Goal: Check status: Check status

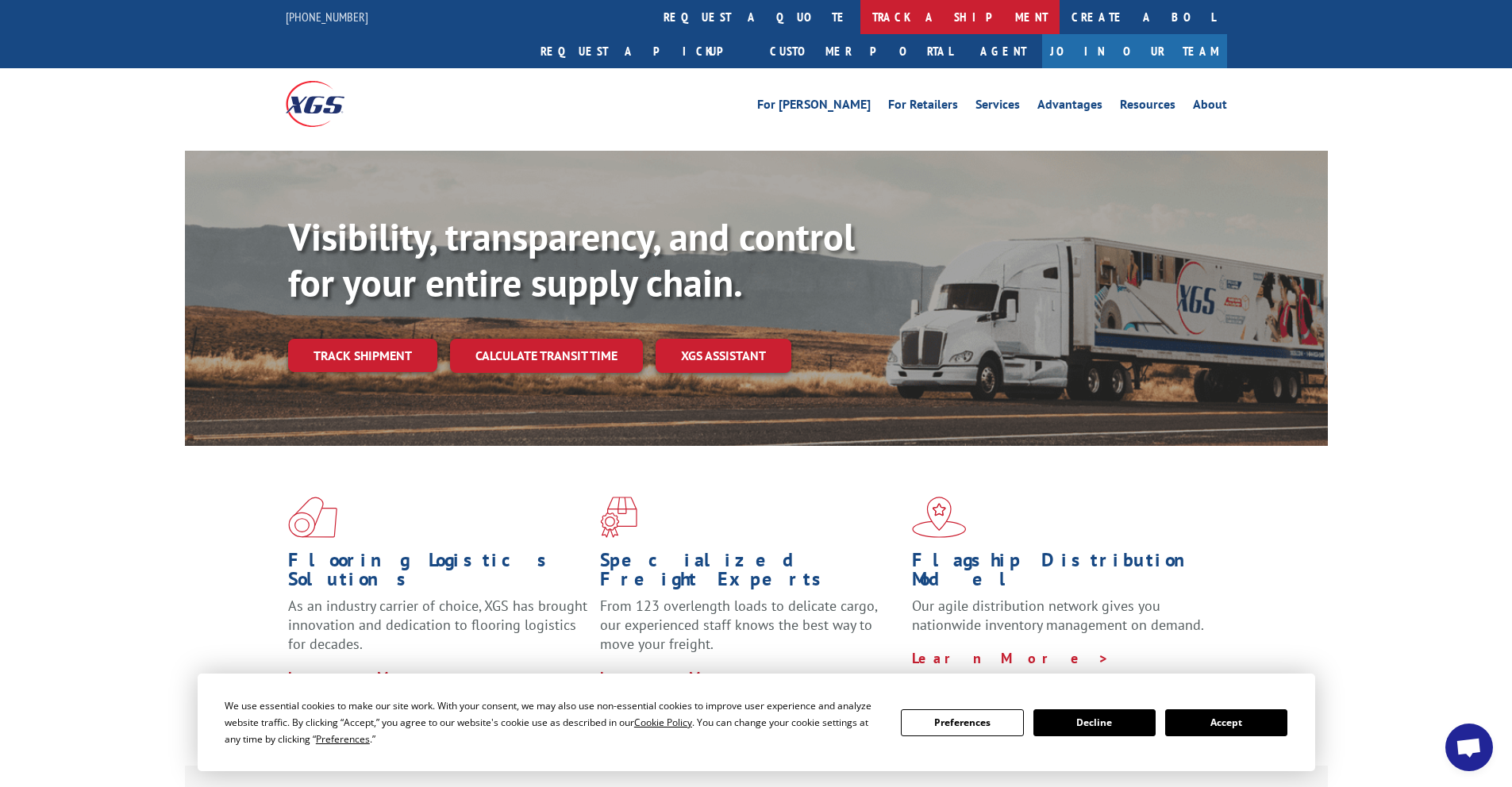
click at [860, 11] on link "track a shipment" at bounding box center [959, 16] width 199 height 34
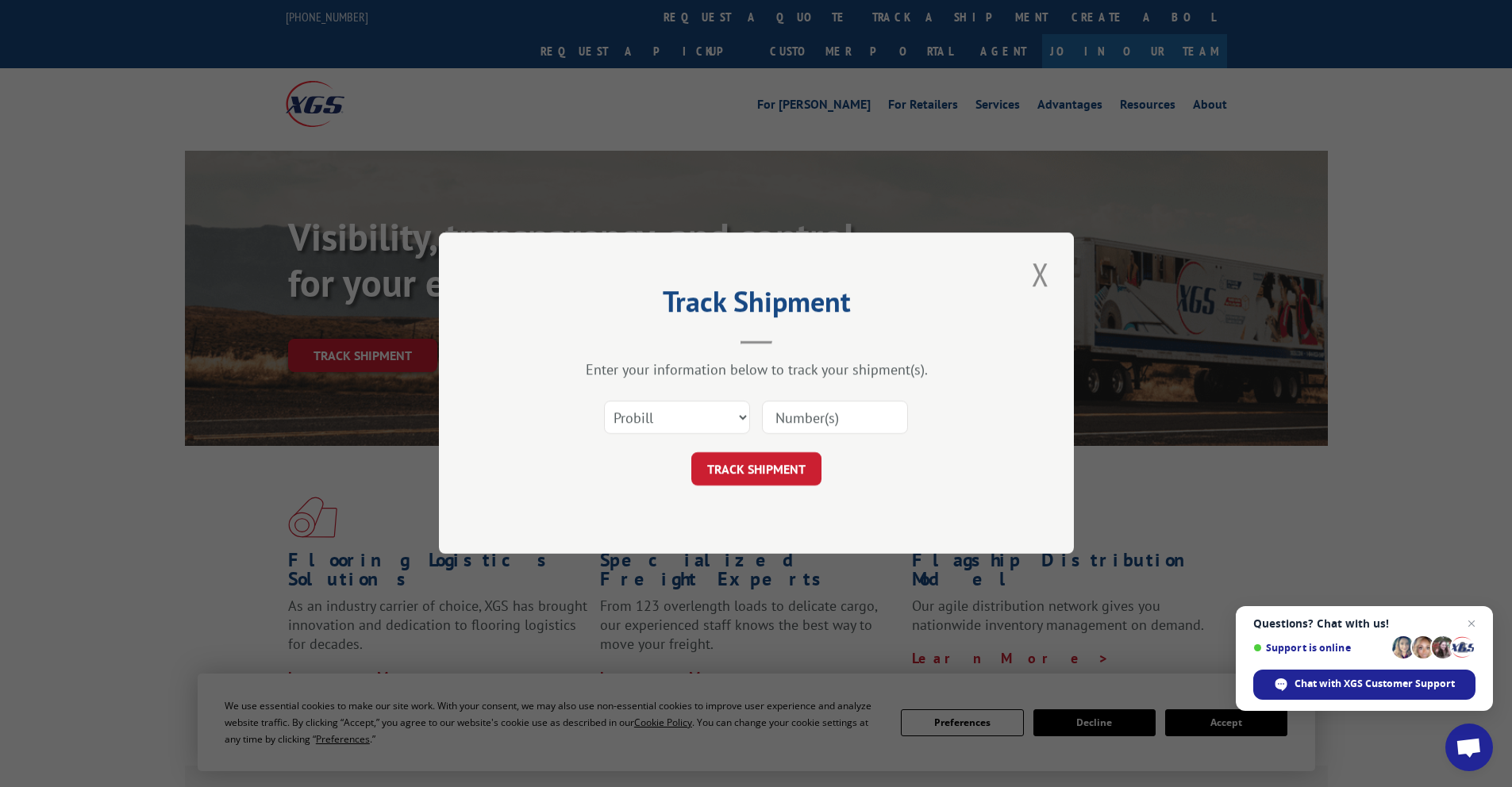
click at [802, 416] on input at bounding box center [834, 417] width 146 height 33
click at [681, 417] on select "Select category... Probill BOL PO" at bounding box center [677, 417] width 146 height 33
select select "bol"
click at [604, 401] on select "Select category... Probill BOL PO" at bounding box center [677, 417] width 146 height 33
click at [808, 423] on input at bounding box center [834, 417] width 146 height 33
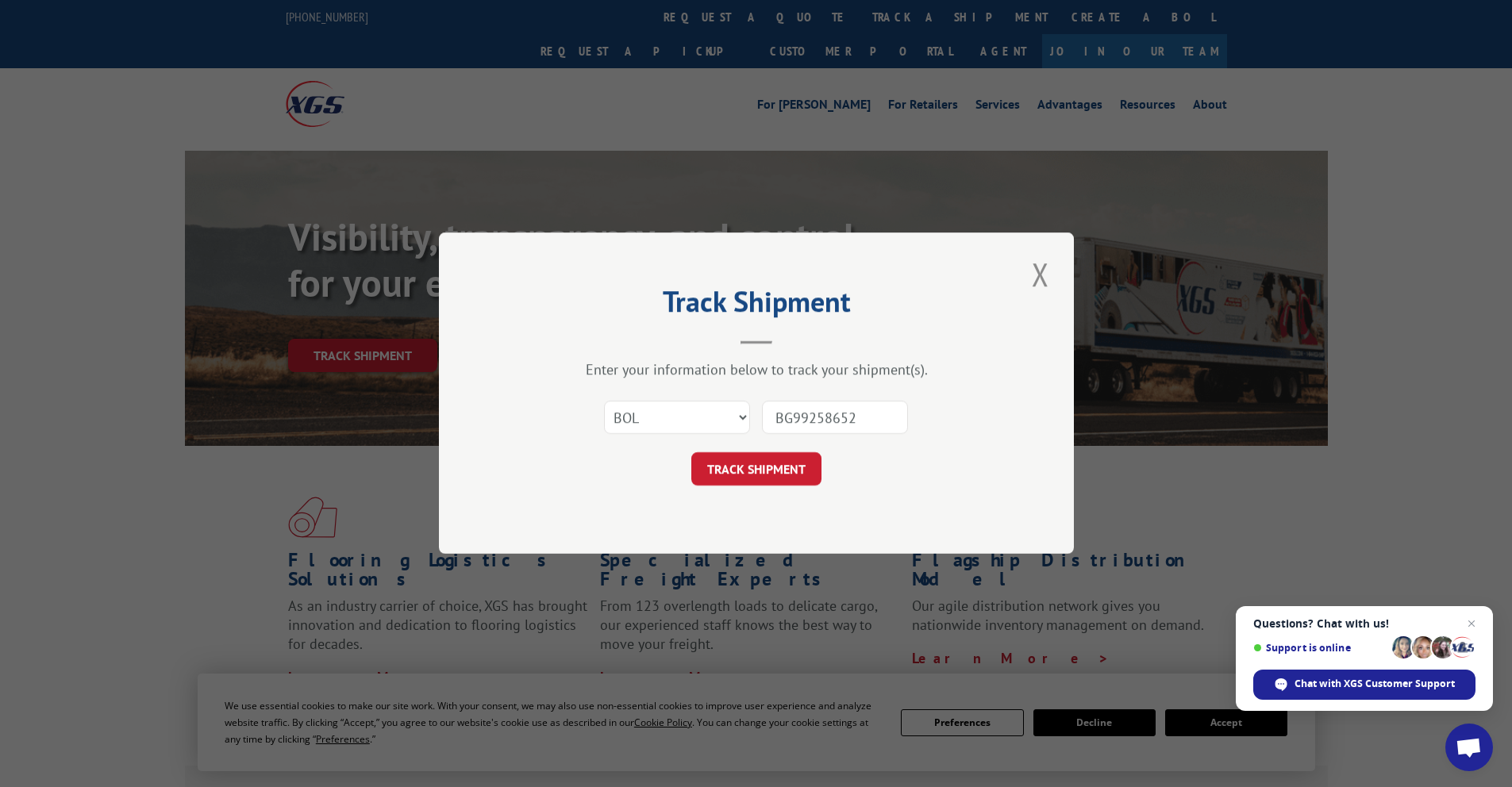
type input "BG992586525"
click button "TRACK SHIPMENT" at bounding box center [756, 469] width 130 height 33
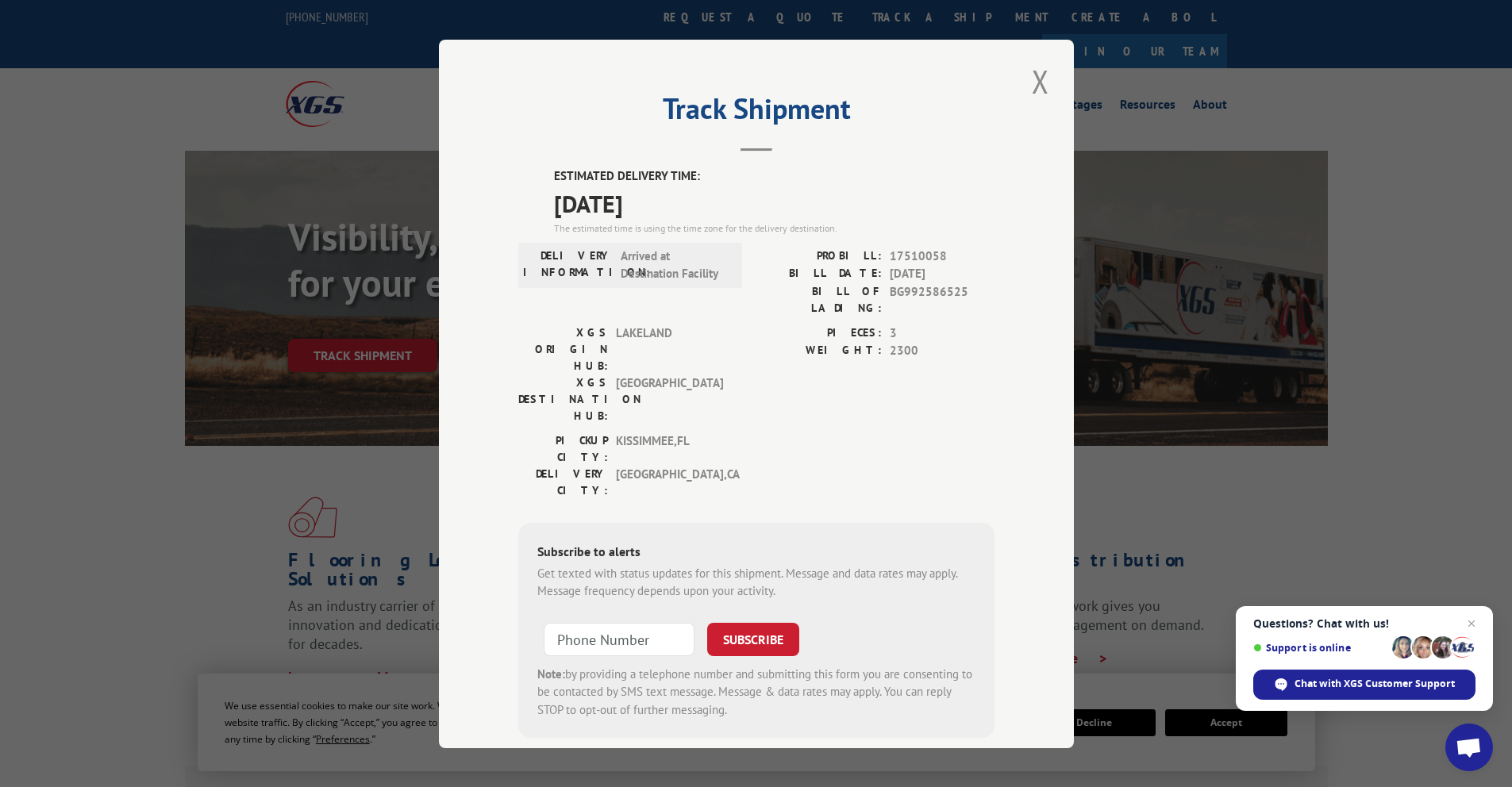
click at [649, 276] on span "Arrived at Destination Facility" at bounding box center [674, 264] width 107 height 35
click at [1035, 85] on button "Close modal" at bounding box center [1040, 81] width 27 height 44
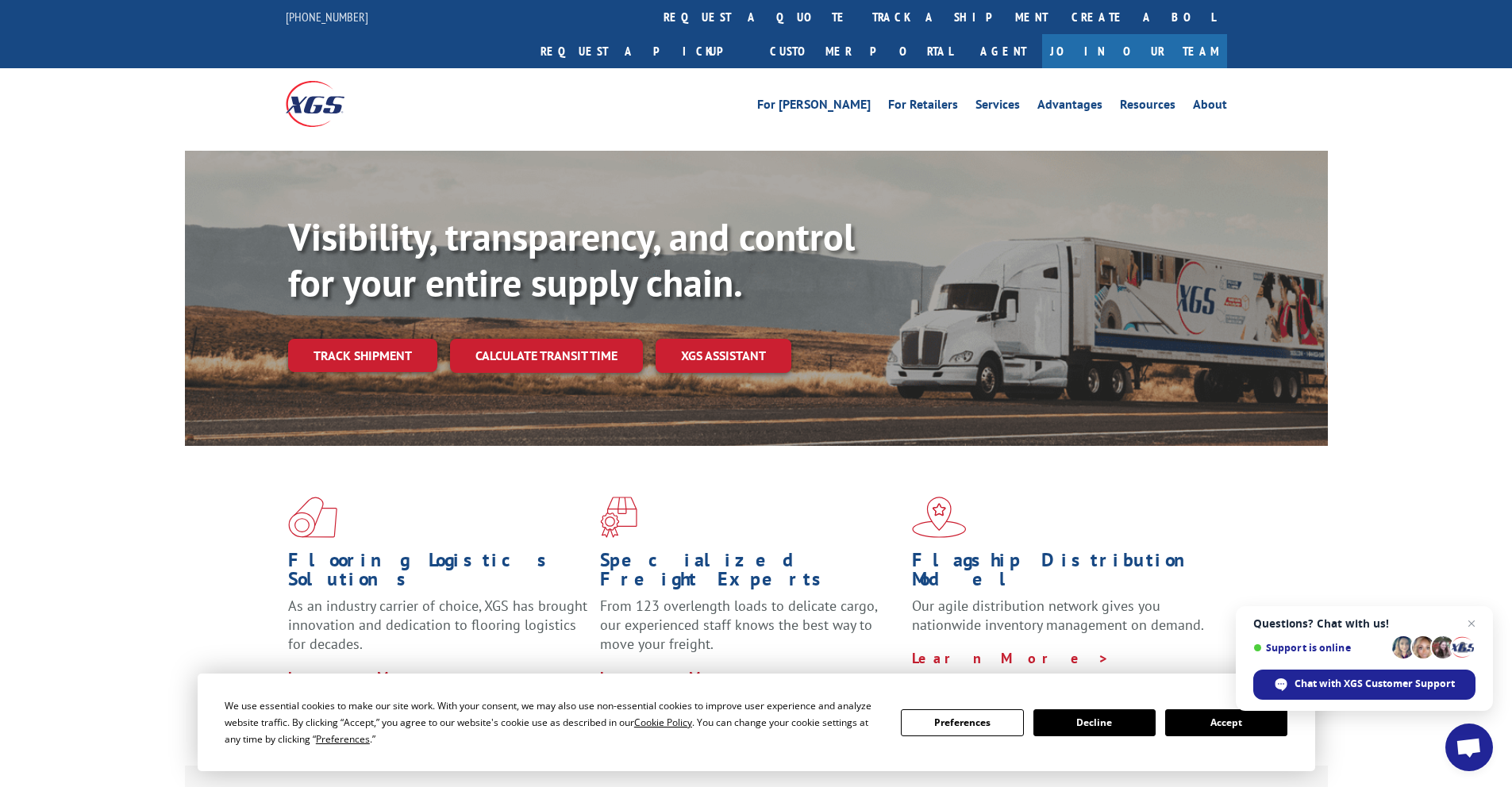
click at [1110, 721] on button "Decline" at bounding box center [1094, 723] width 122 height 27
